Goal: Find specific page/section: Find specific page/section

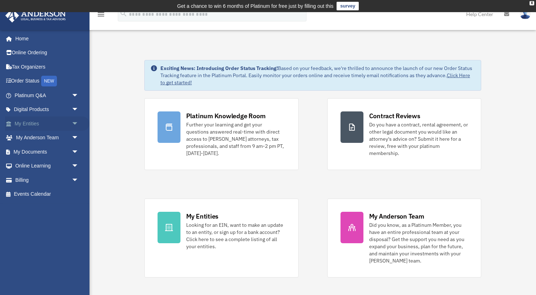
click at [72, 122] on span "arrow_drop_down" at bounding box center [79, 124] width 14 height 15
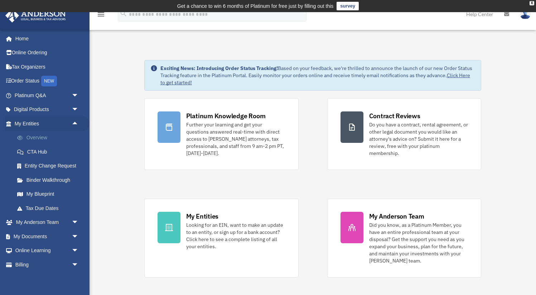
click at [40, 138] on link "Overview" at bounding box center [49, 138] width 79 height 14
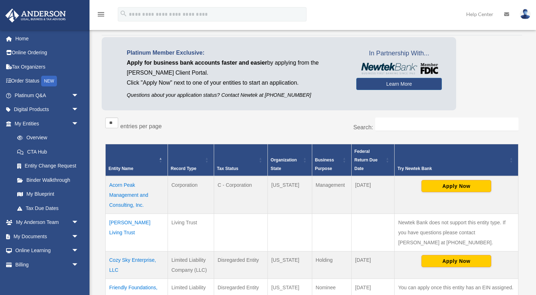
scroll to position [53, 0]
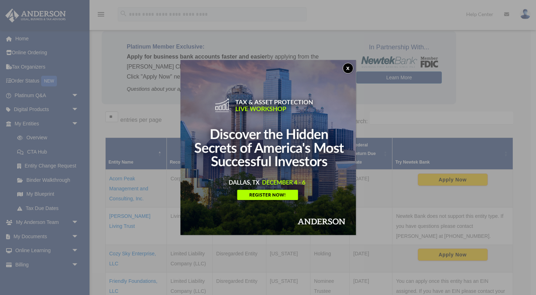
click at [347, 65] on button "x" at bounding box center [347, 68] width 11 height 11
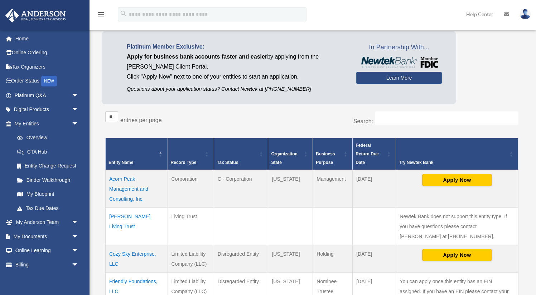
click at [126, 179] on td "Acorn Peak Management and Consulting, Inc." at bounding box center [137, 189] width 62 height 38
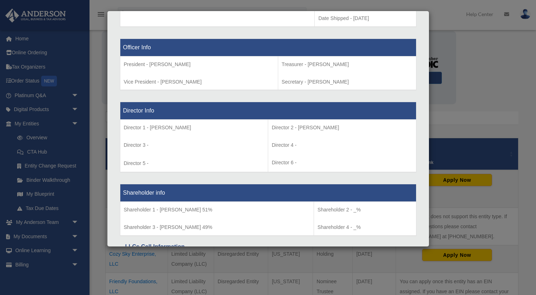
scroll to position [430, 0]
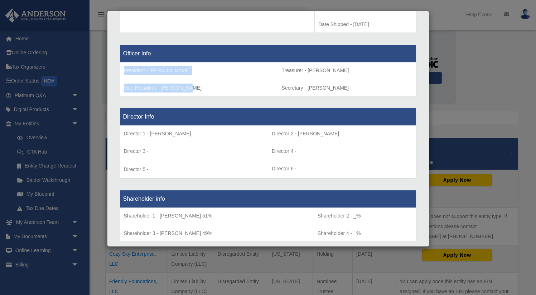
drag, startPoint x: 124, startPoint y: 80, endPoint x: 218, endPoint y: 97, distance: 94.9
click at [218, 96] on td "President - Pamela F. Chang Vice President - Wilson Lui" at bounding box center [199, 79] width 158 height 34
